Goal: Find specific page/section: Find specific page/section

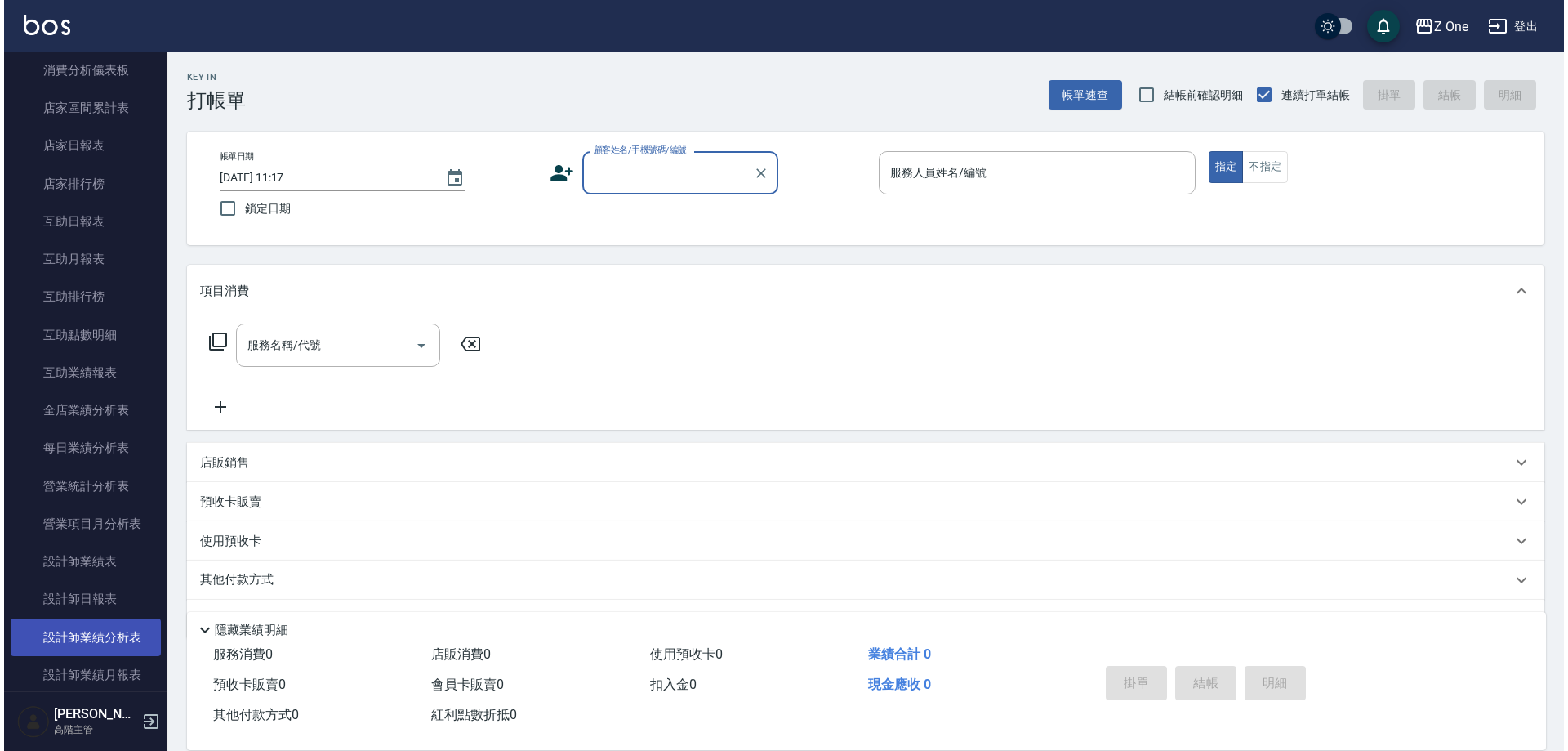
scroll to position [735, 0]
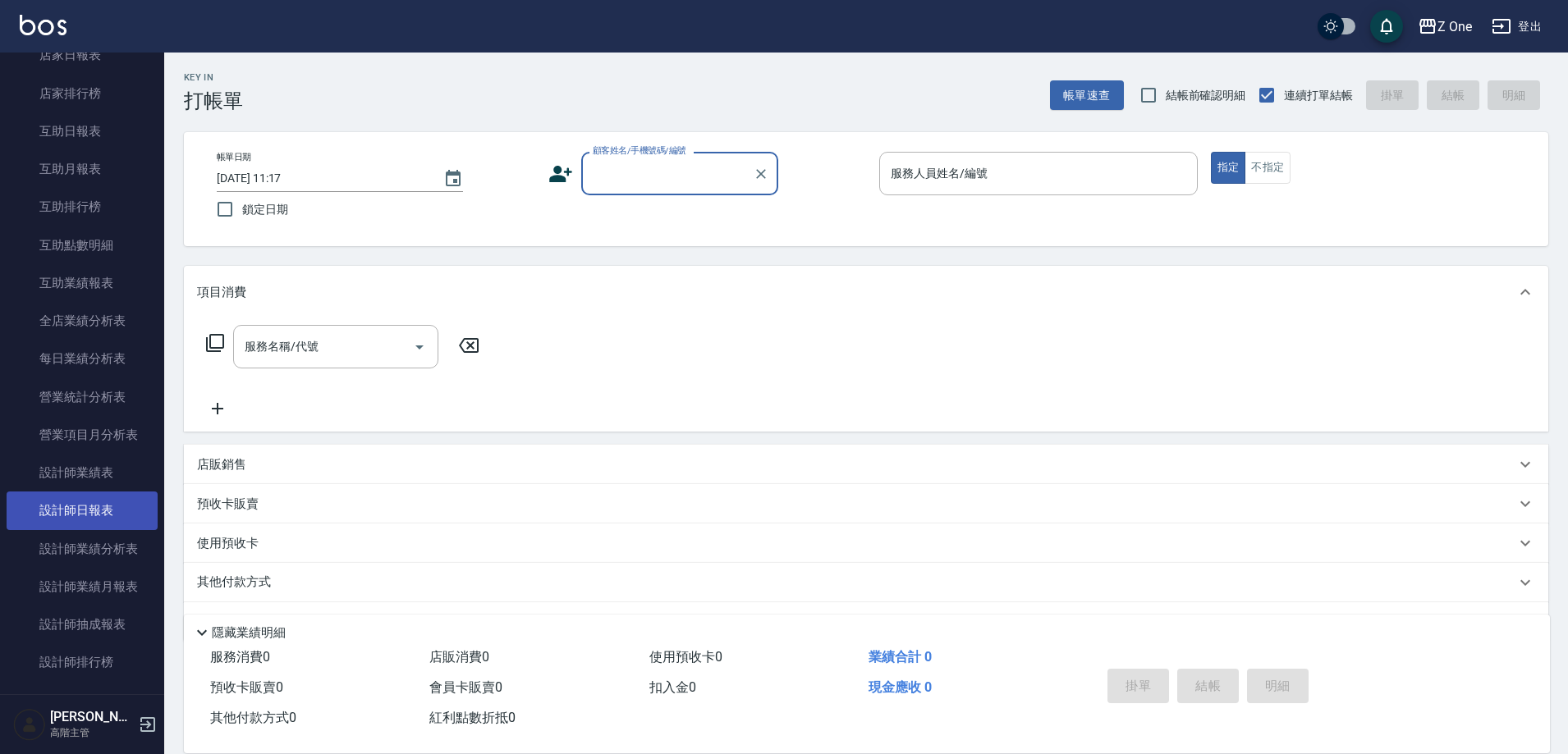
click at [94, 507] on link "設計師日報表" at bounding box center [81, 510] width 151 height 38
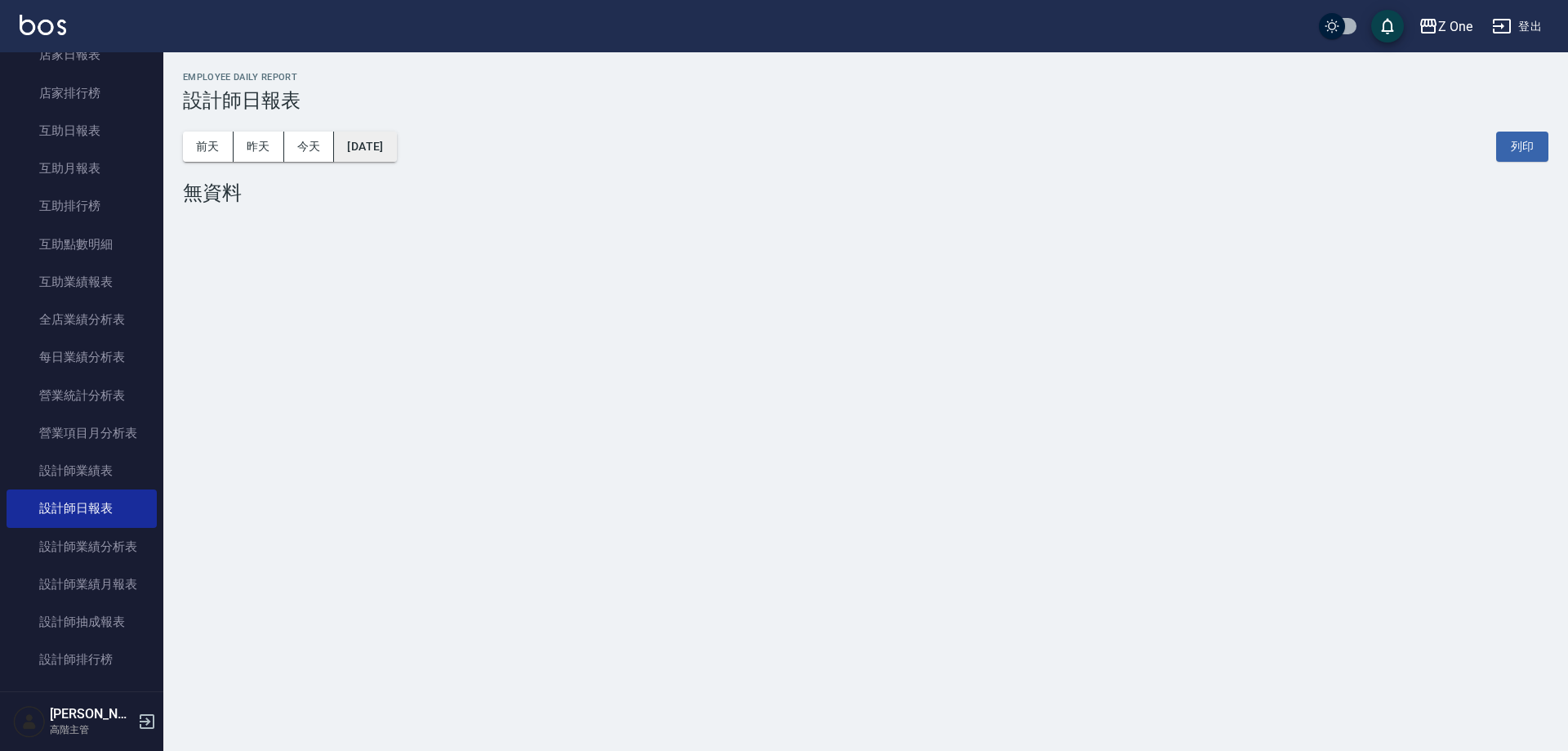
click at [396, 150] on button "[DATE]" at bounding box center [365, 147] width 62 height 30
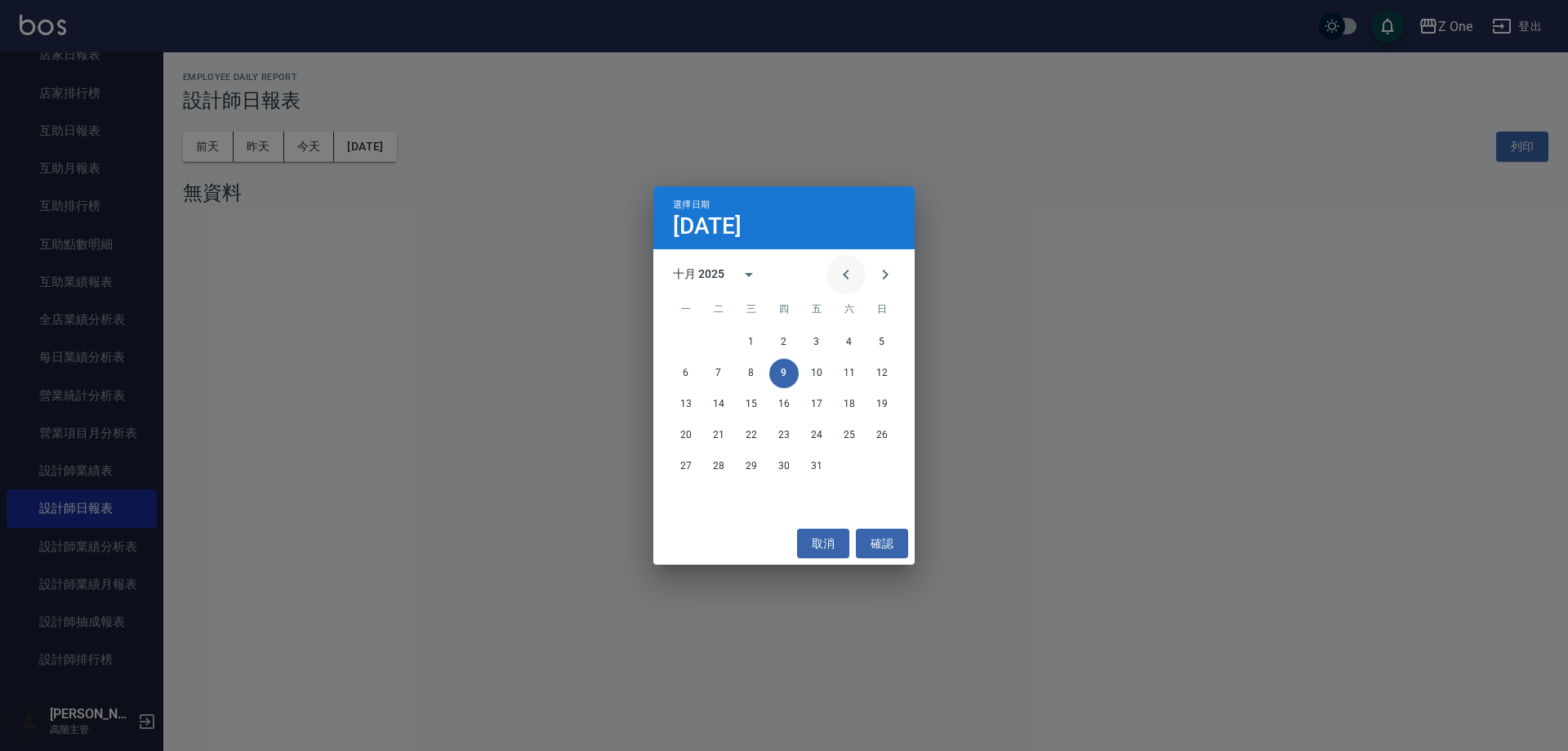
click at [831, 268] on button "Previous month" at bounding box center [845, 275] width 39 height 39
click at [686, 464] on button "29" at bounding box center [687, 467] width 30 height 30
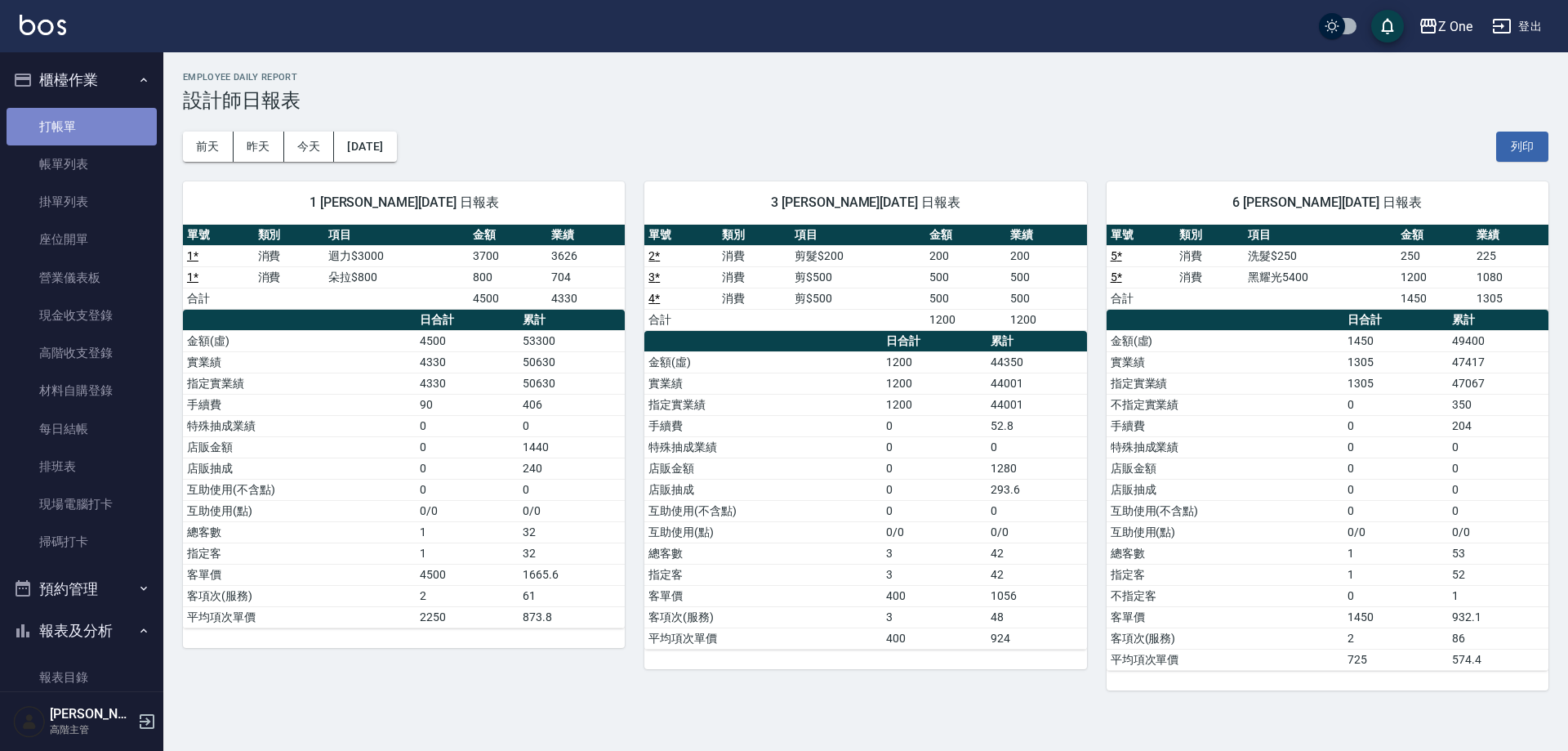
click at [89, 124] on link "打帳單" at bounding box center [81, 126] width 150 height 38
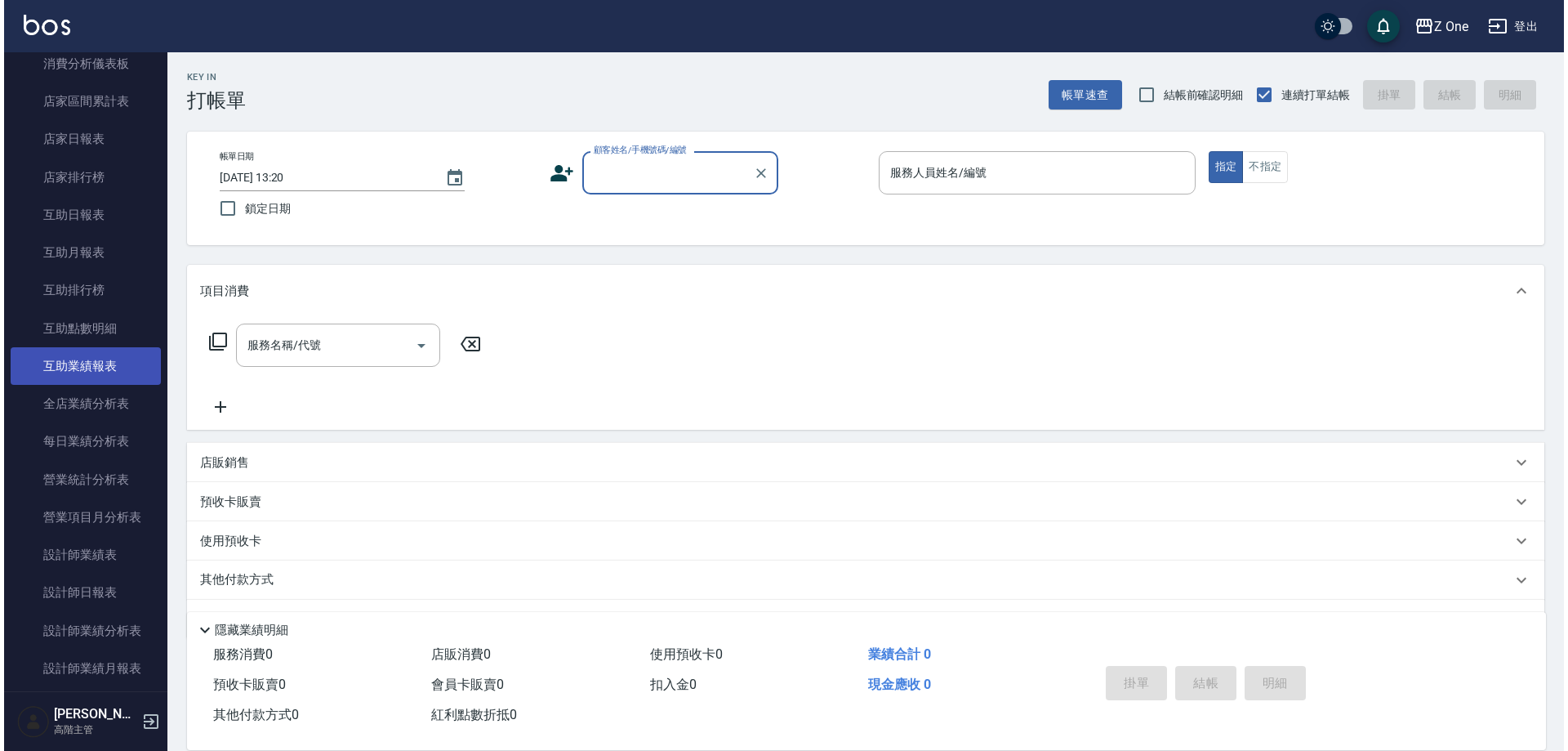
scroll to position [817, 0]
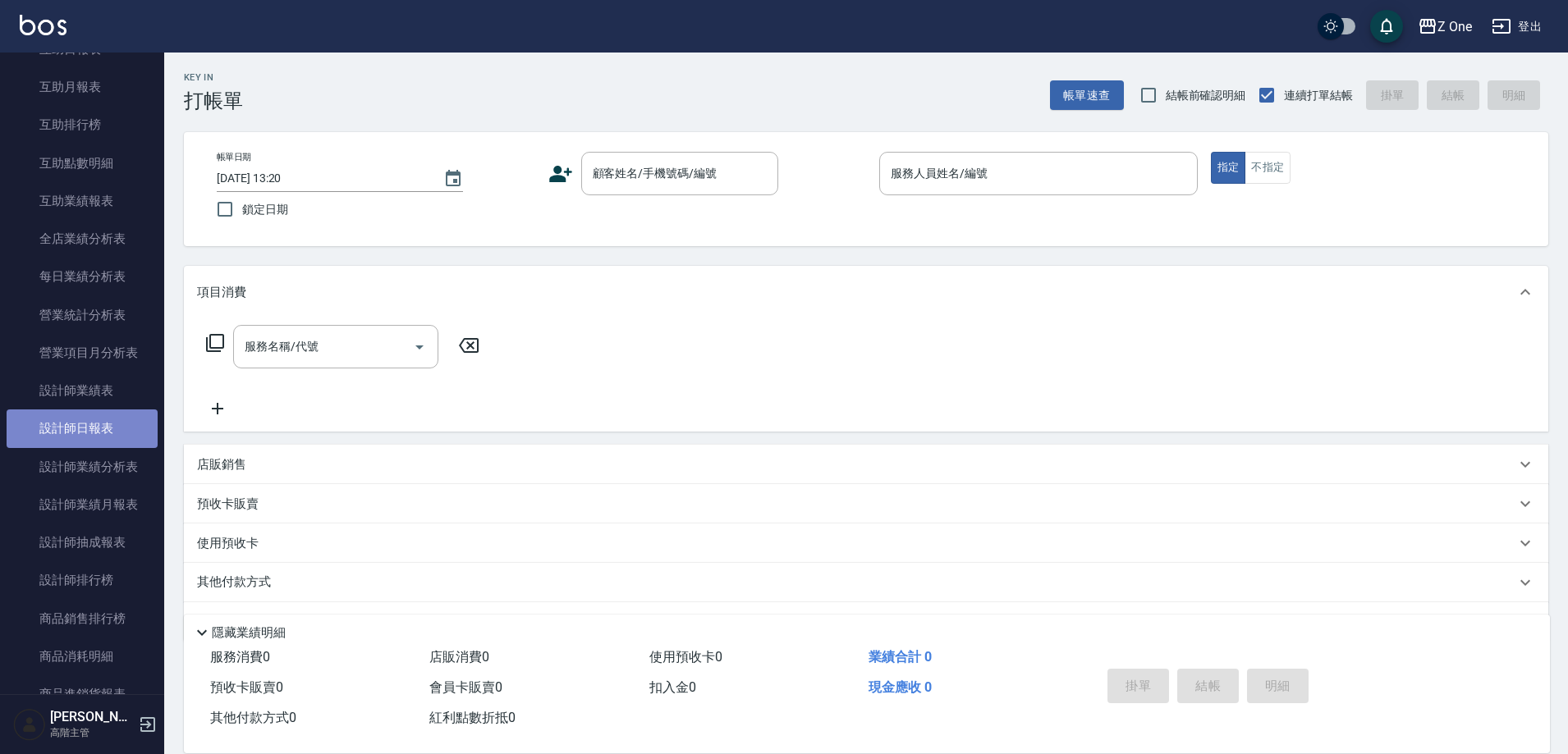
click at [102, 429] on link "設計師日報表" at bounding box center [81, 428] width 151 height 38
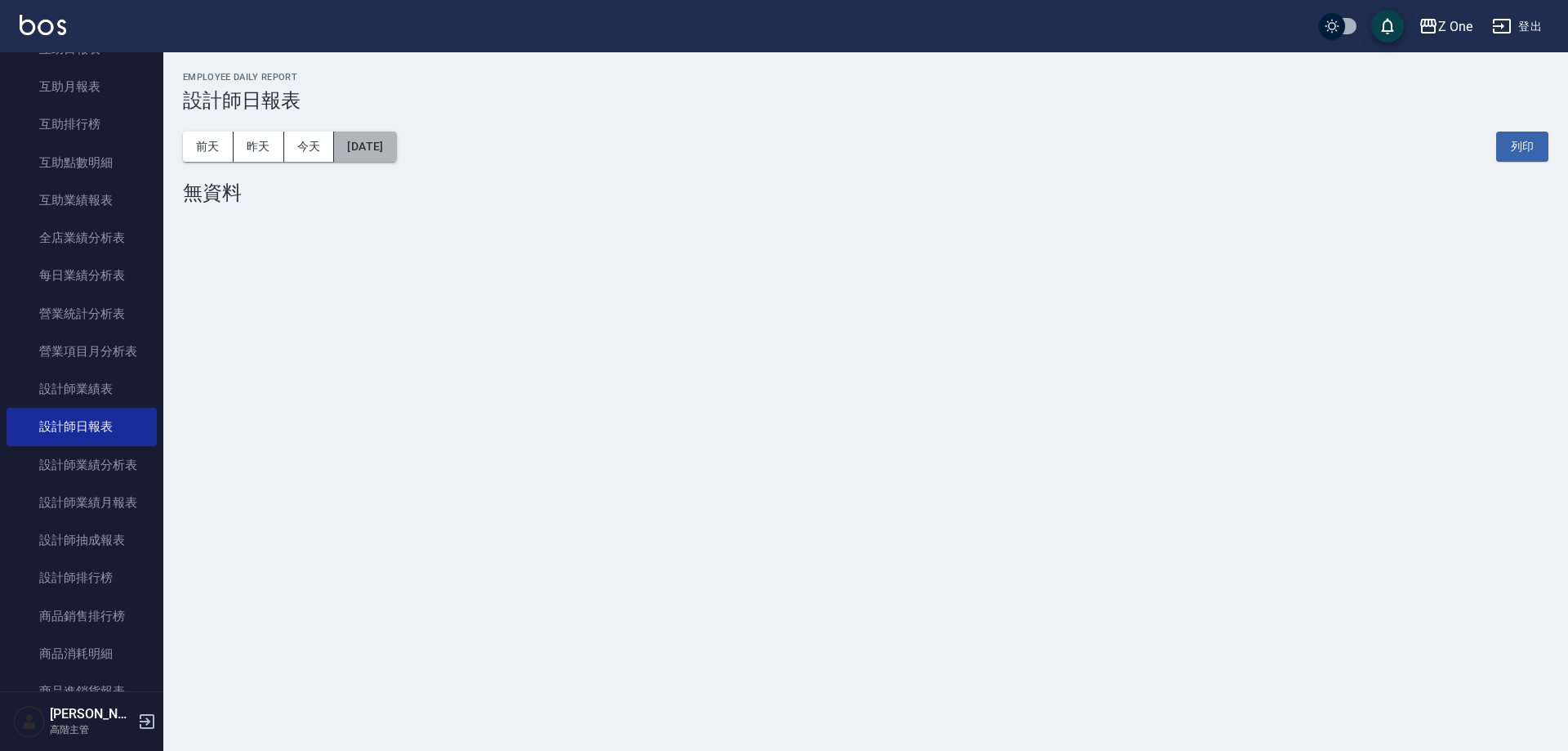
click at [396, 151] on button "[DATE]" at bounding box center [365, 147] width 62 height 30
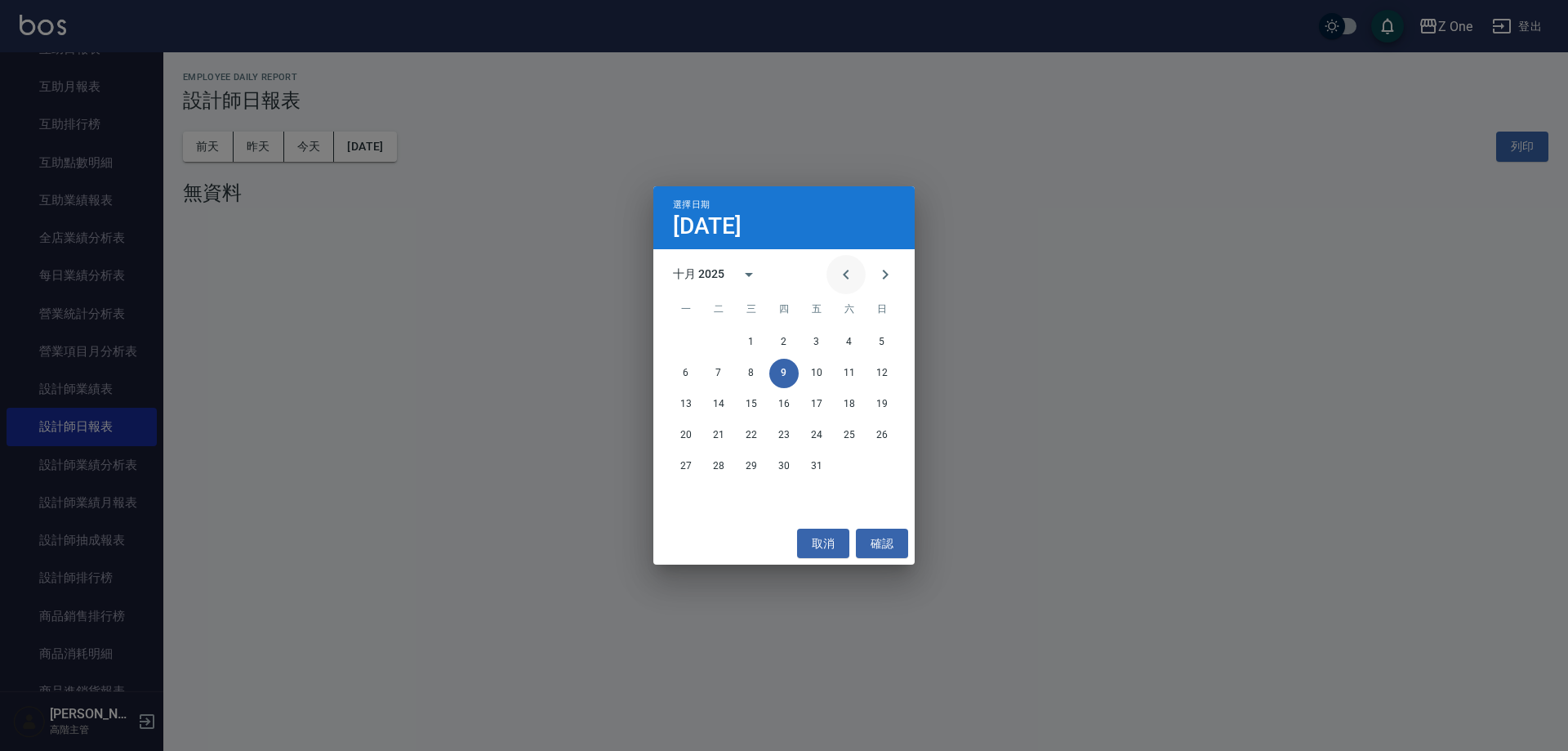
click at [852, 270] on icon "Previous month" at bounding box center [846, 275] width 19 height 19
click at [718, 463] on button "30" at bounding box center [719, 467] width 30 height 30
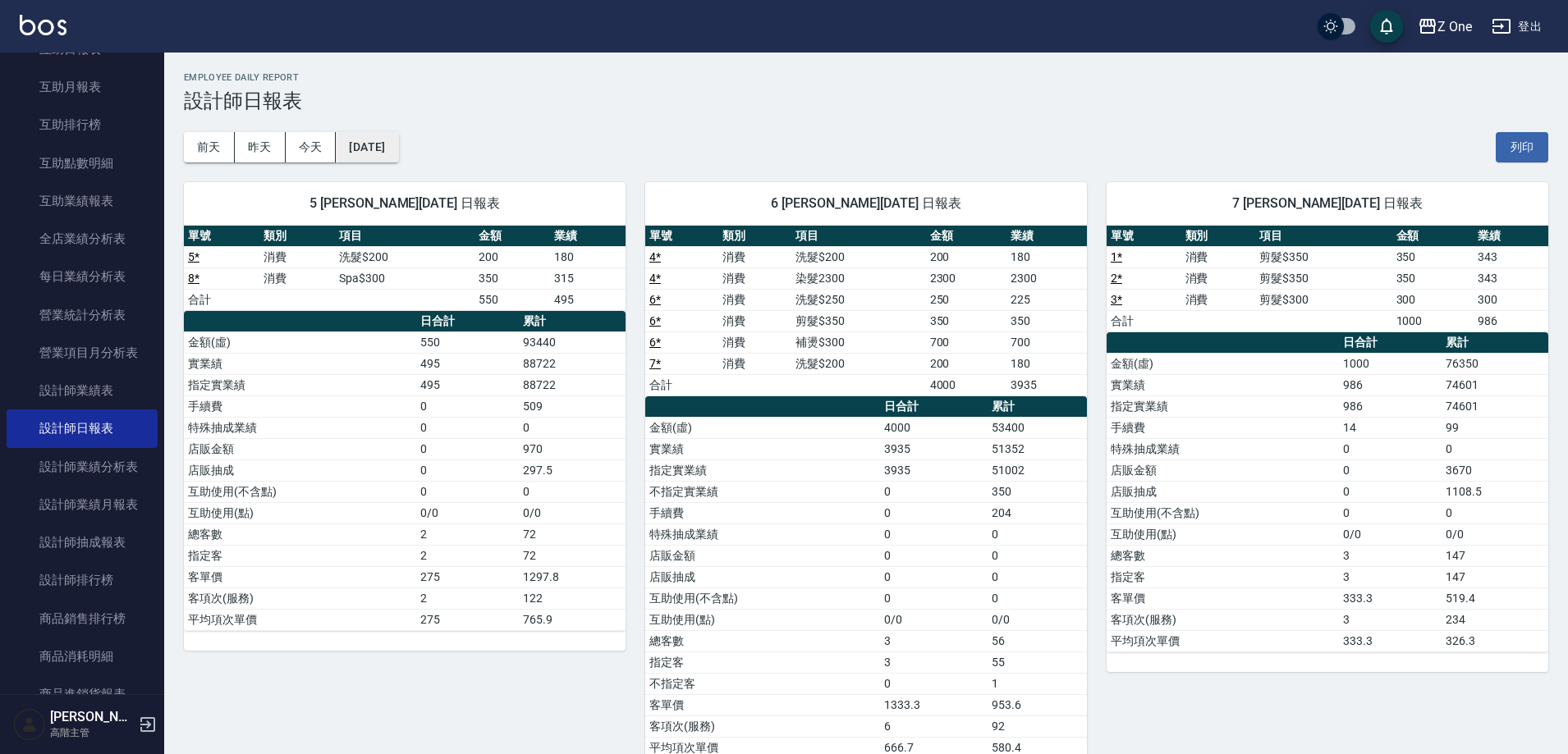
click at [383, 150] on button "[DATE]" at bounding box center [367, 147] width 63 height 30
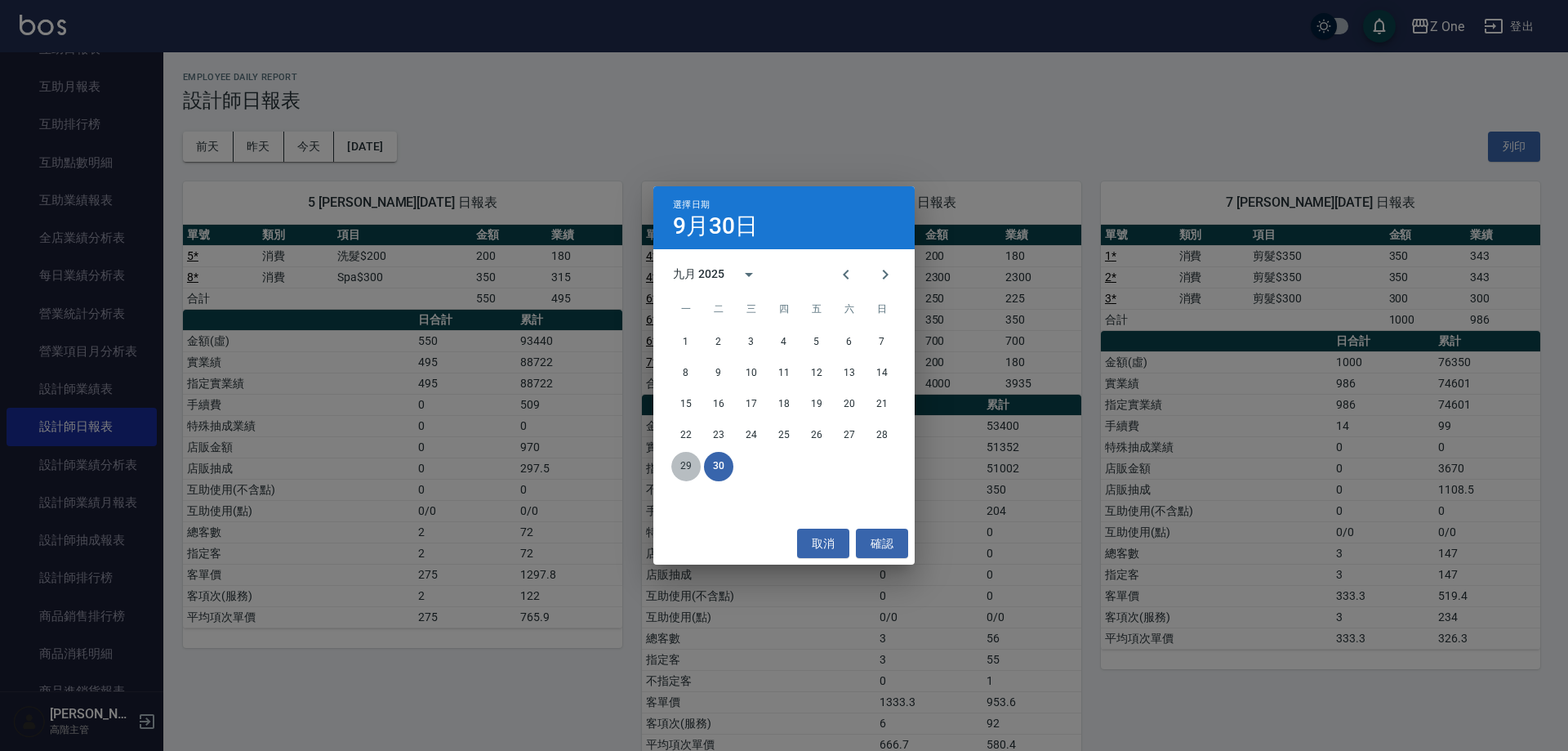
click at [695, 463] on button "29" at bounding box center [687, 467] width 30 height 30
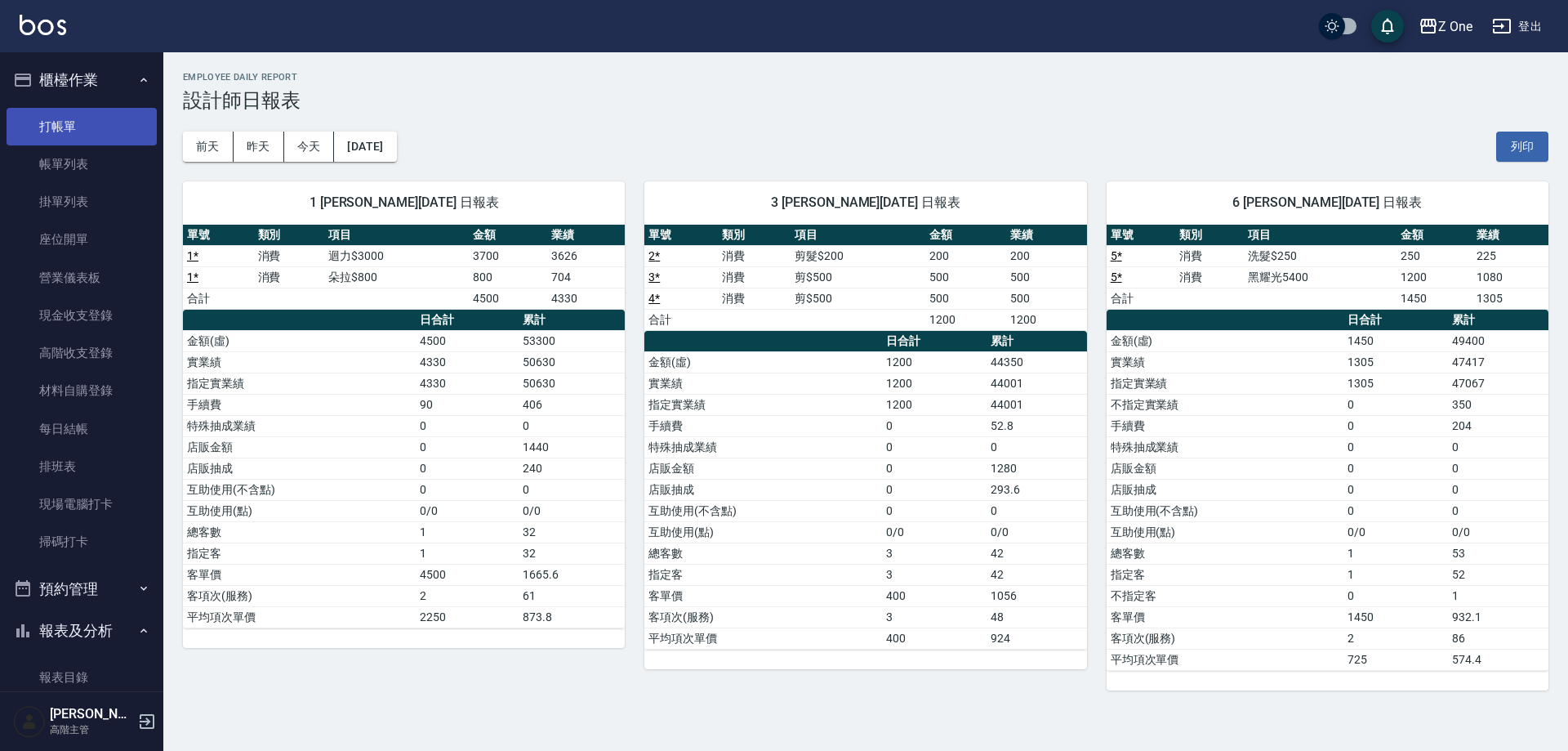
click at [75, 120] on link "打帳單" at bounding box center [81, 126] width 150 height 38
